Goal: Information Seeking & Learning: Learn about a topic

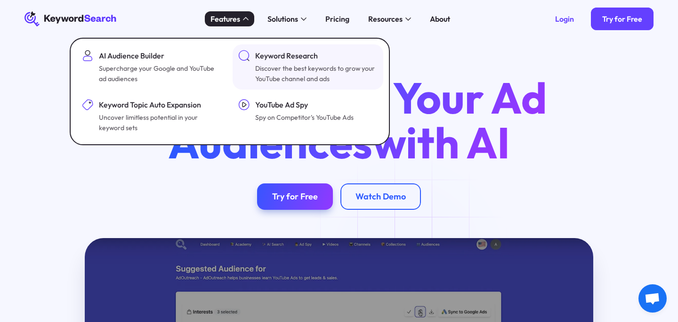
click at [279, 61] on div "Keyword Research Discover the best keywords to grow your YouTube channel and ads" at bounding box center [315, 67] width 121 height 34
